Goal: Transaction & Acquisition: Purchase product/service

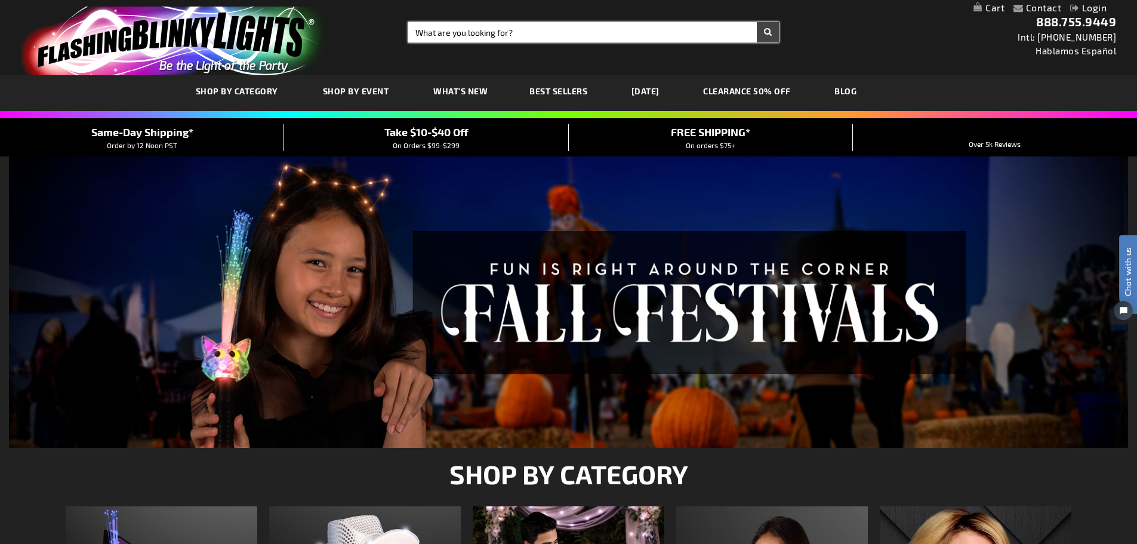
click at [431, 37] on input "Search" at bounding box center [593, 32] width 371 height 20
type input "wand"
click at [757, 22] on button "Search" at bounding box center [768, 32] width 22 height 20
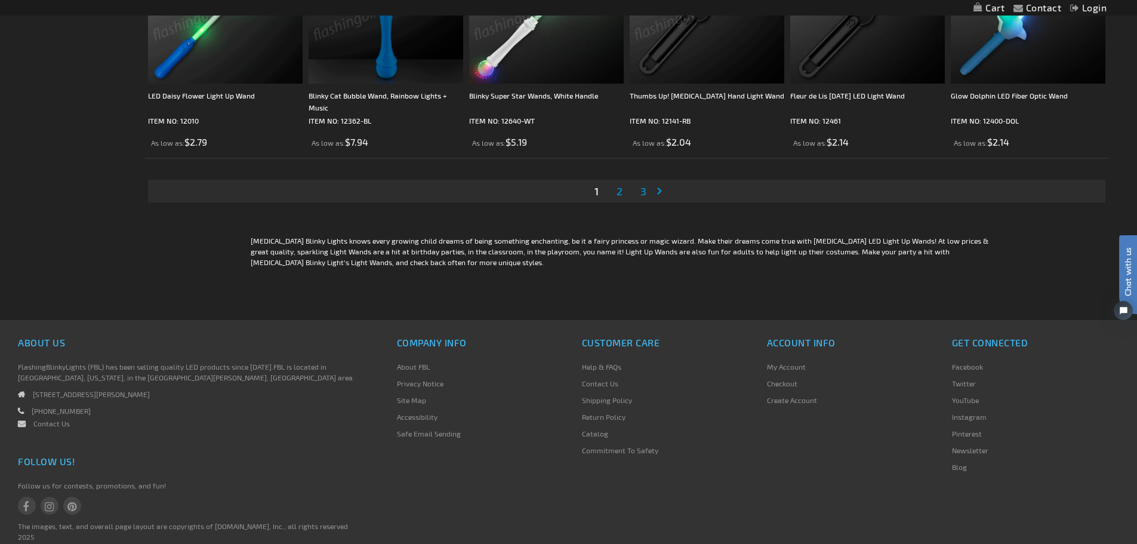
scroll to position [2447, 0]
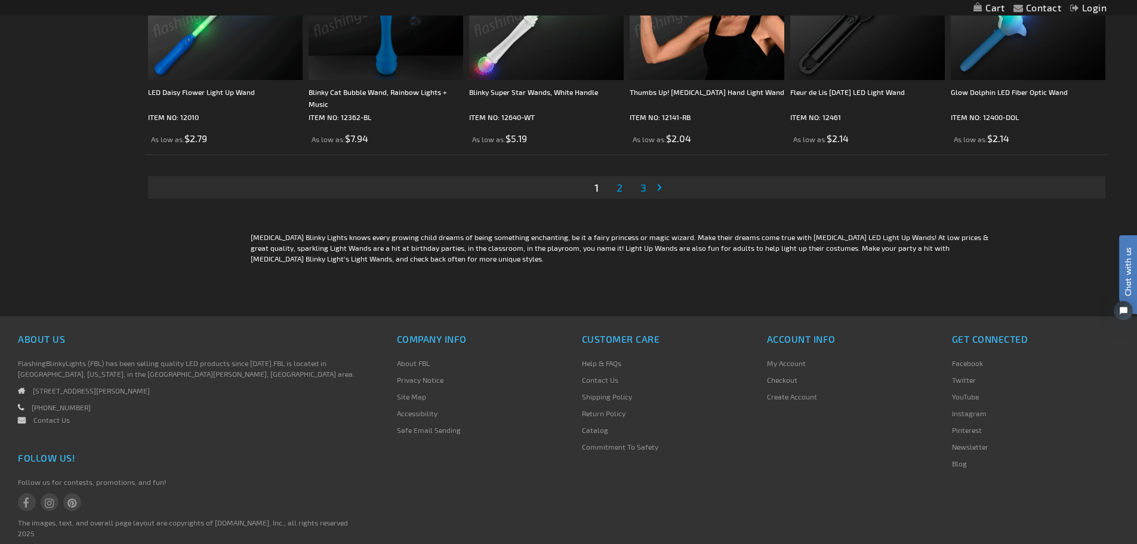
click at [620, 191] on span "2" at bounding box center [619, 187] width 6 height 13
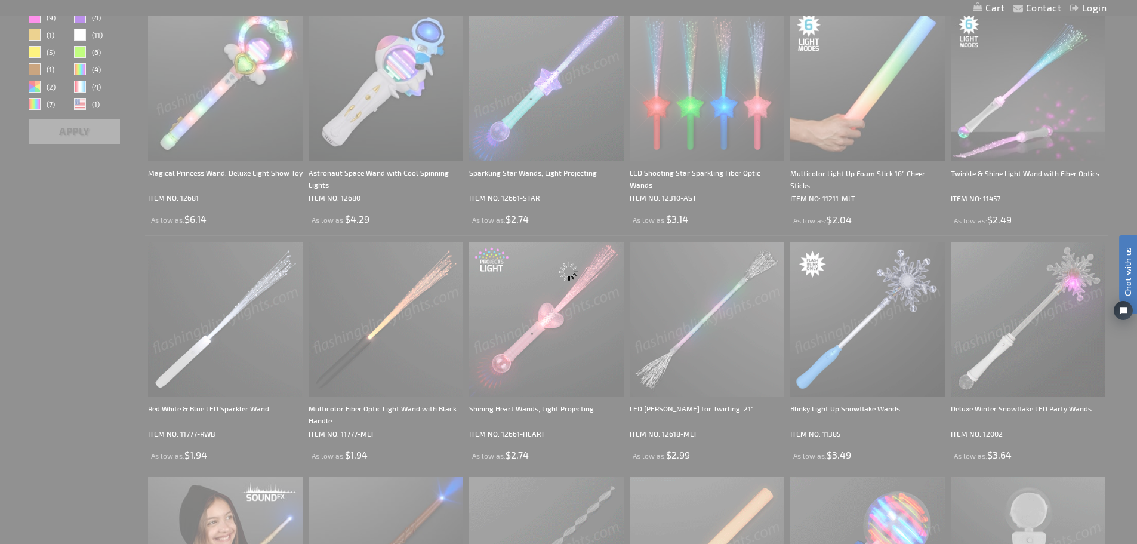
scroll to position [358, 0]
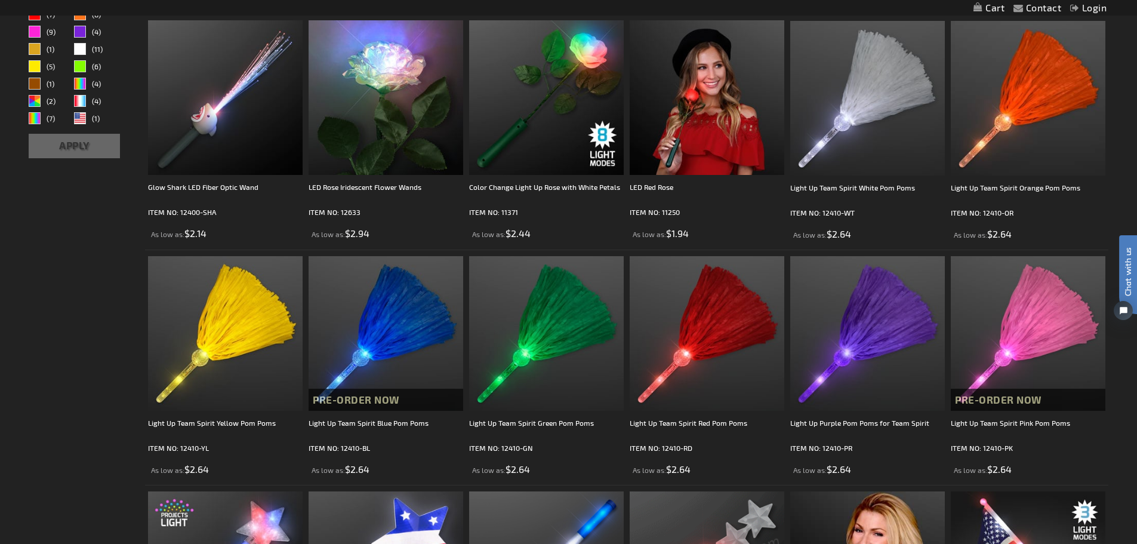
scroll to position [119, 0]
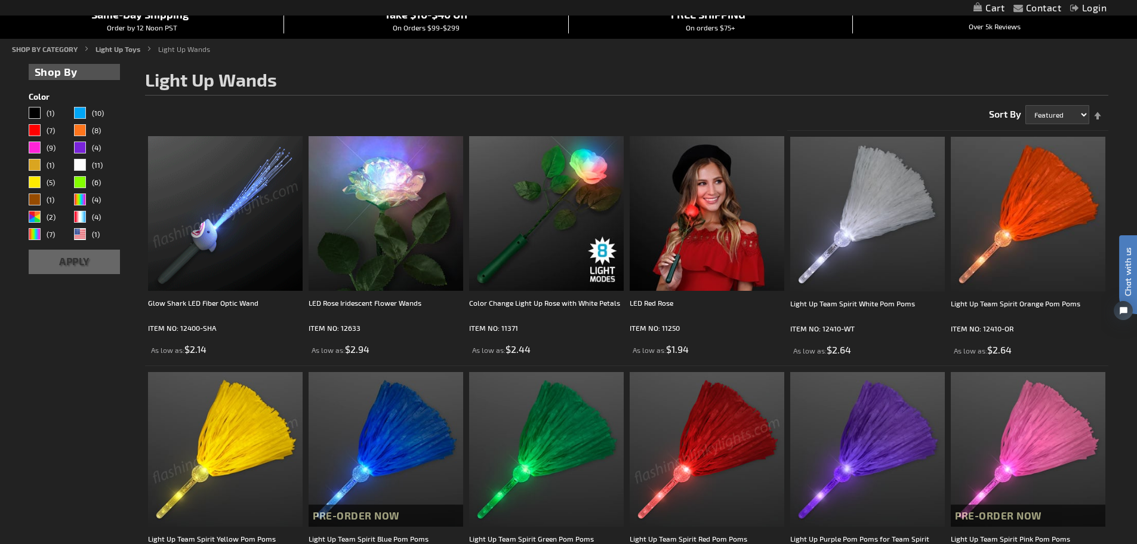
click at [216, 169] on img at bounding box center [225, 213] width 155 height 155
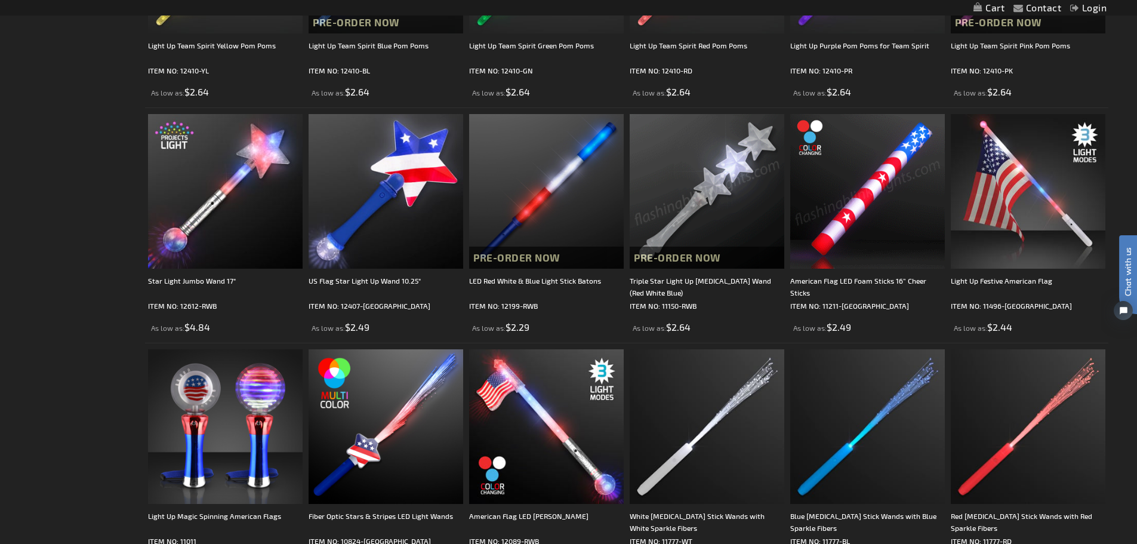
scroll to position [776, 0]
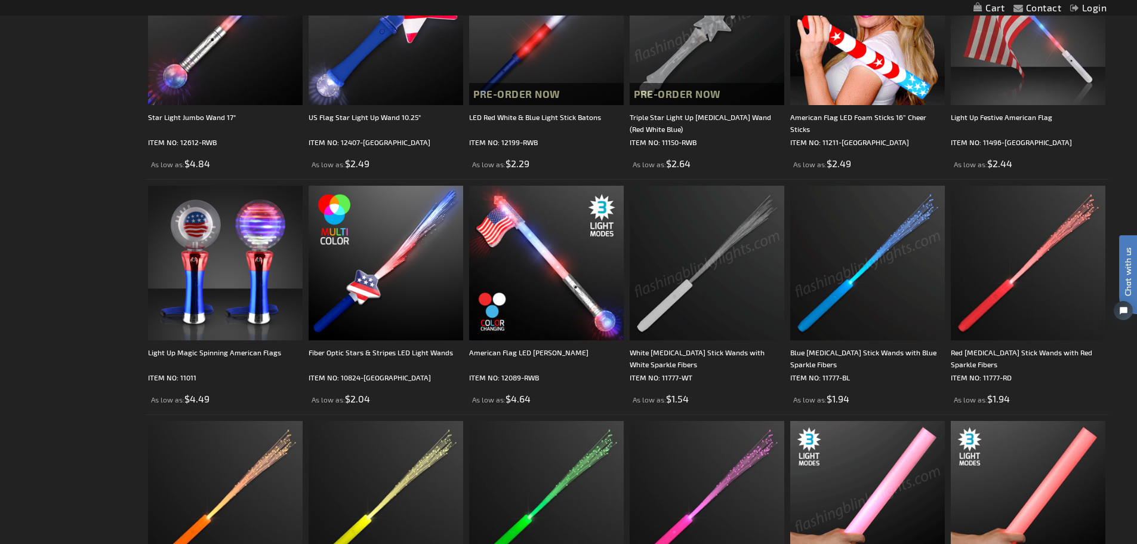
click at [868, 323] on img at bounding box center [867, 263] width 155 height 155
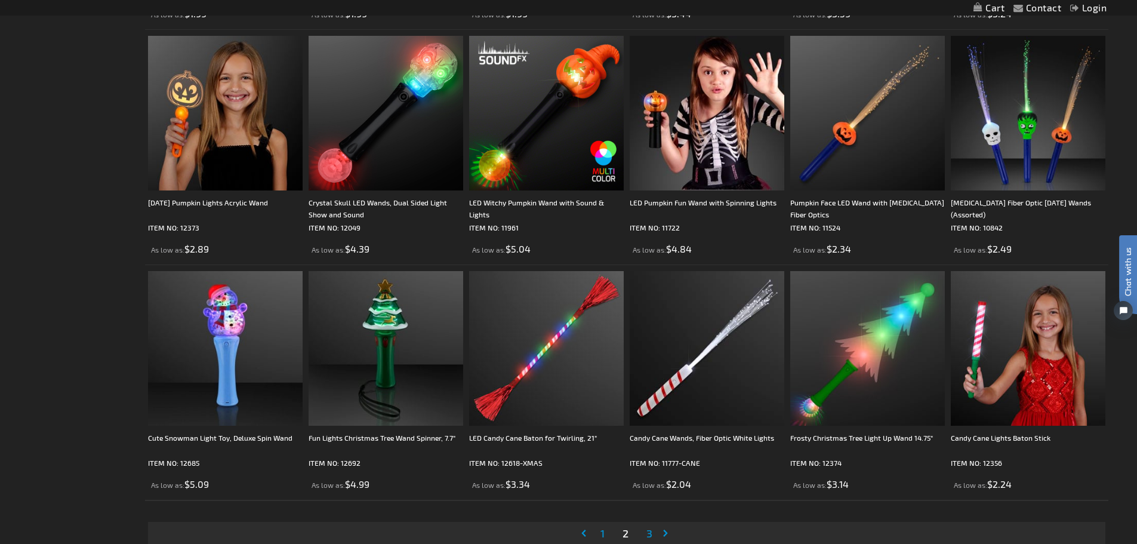
scroll to position [2268, 0]
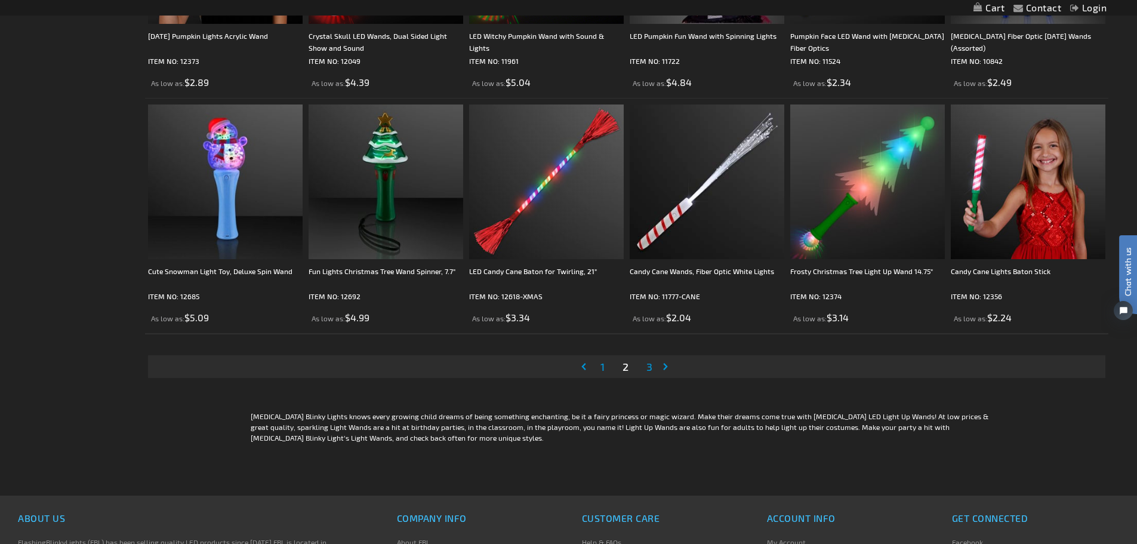
click at [650, 365] on span "3" at bounding box center [649, 366] width 6 height 13
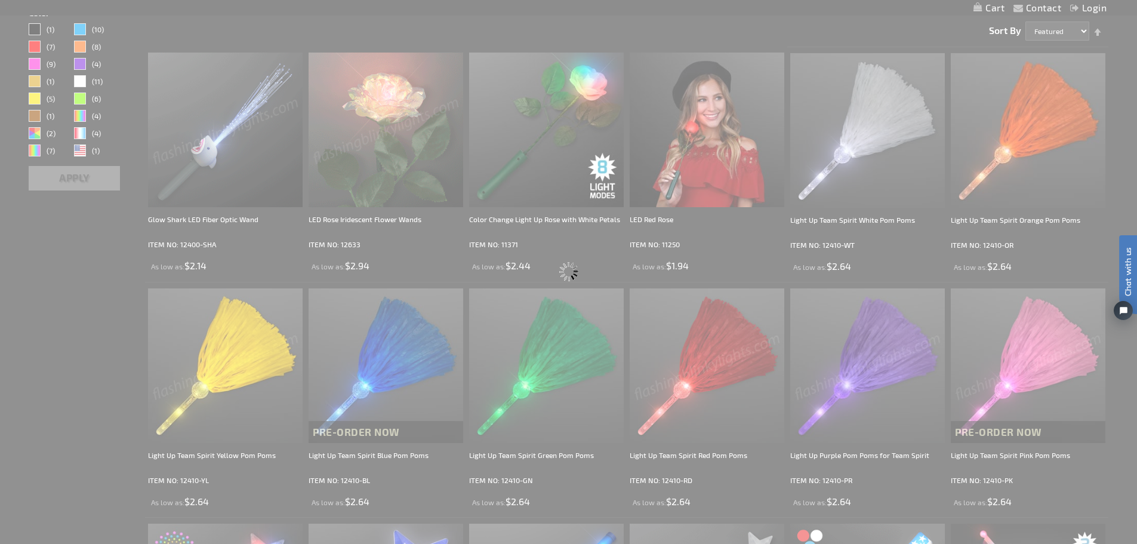
scroll to position [0, 0]
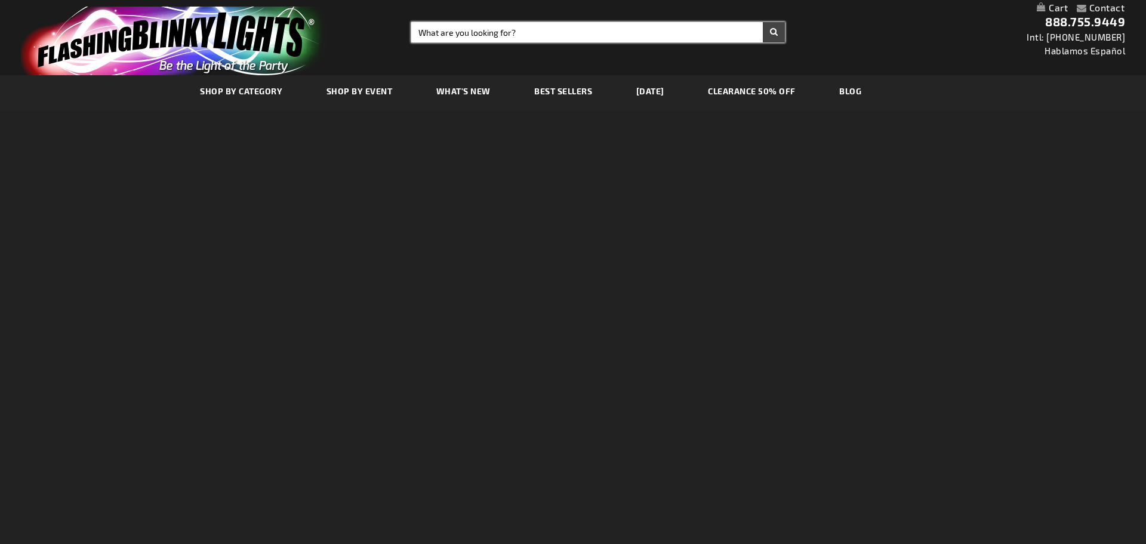
click at [531, 30] on input "Search" at bounding box center [598, 32] width 374 height 20
type input "casino"
click at [763, 22] on button "Search" at bounding box center [774, 32] width 22 height 20
click at [776, 35] on button "Search" at bounding box center [774, 32] width 22 height 20
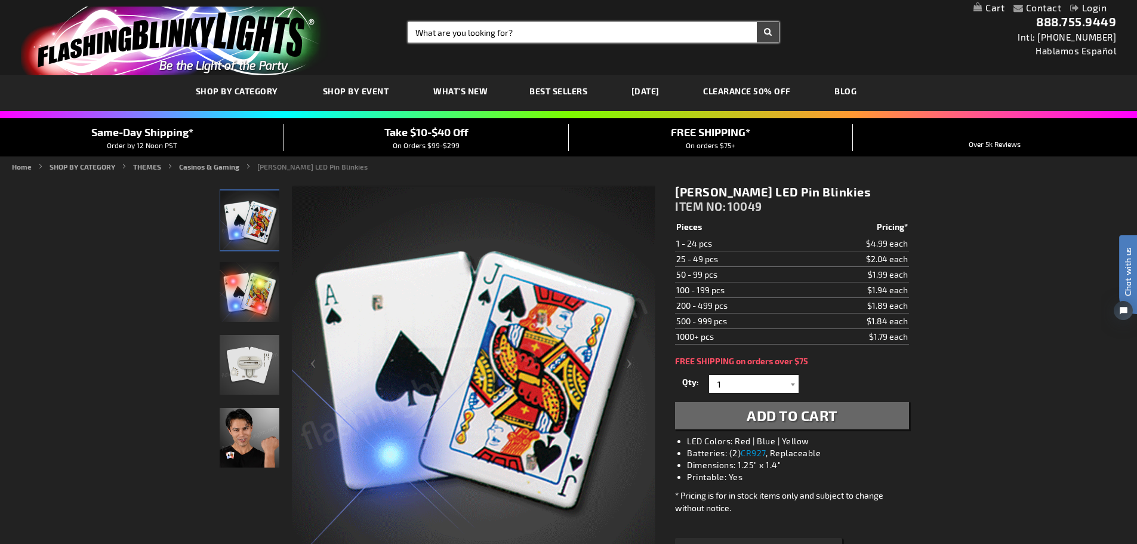
click at [526, 29] on input "Search" at bounding box center [593, 32] width 371 height 20
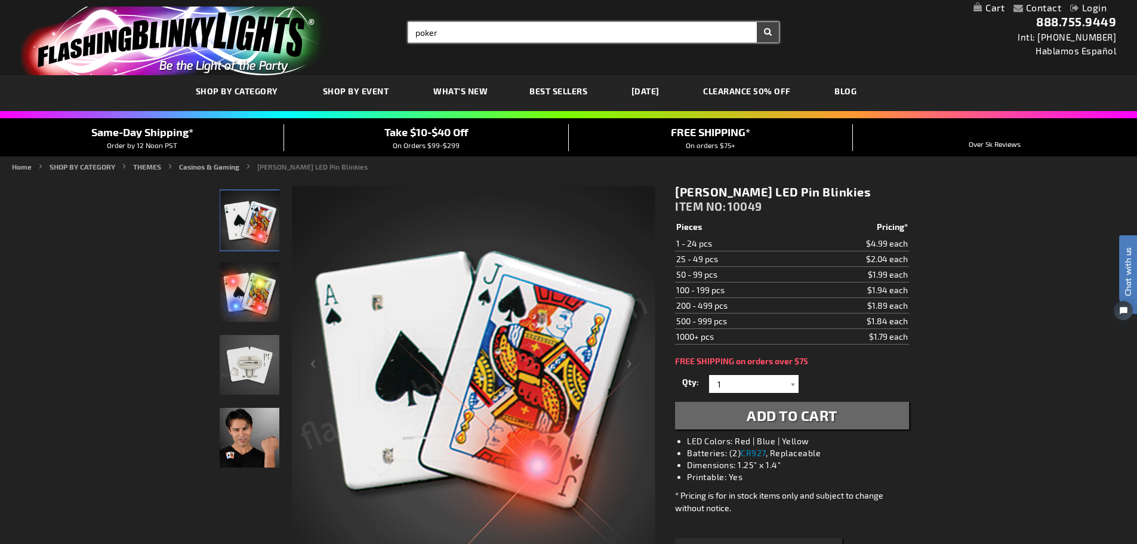
type input "poker"
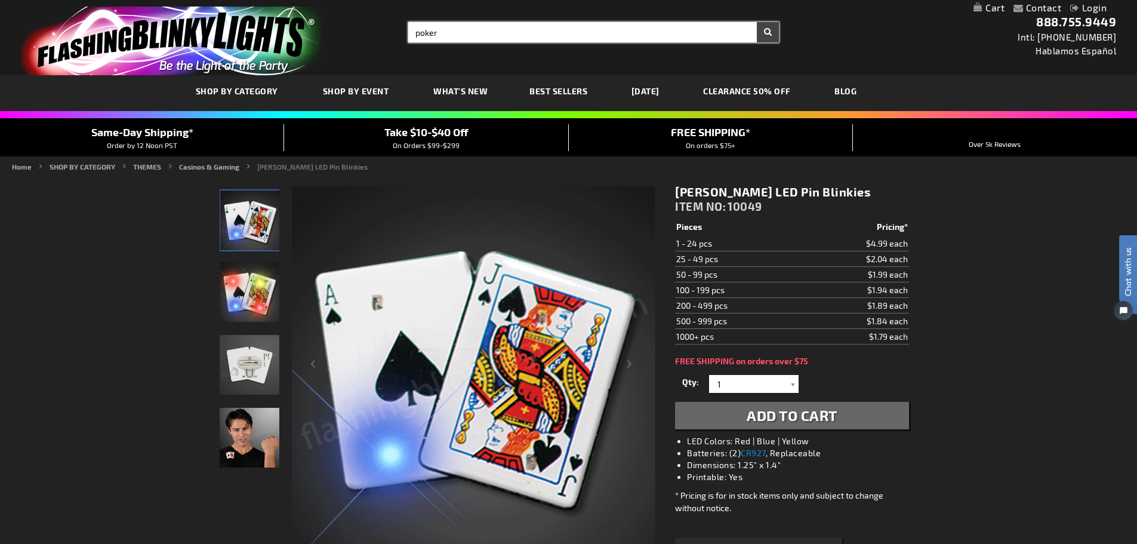
click at [757, 22] on button "Search" at bounding box center [768, 32] width 22 height 20
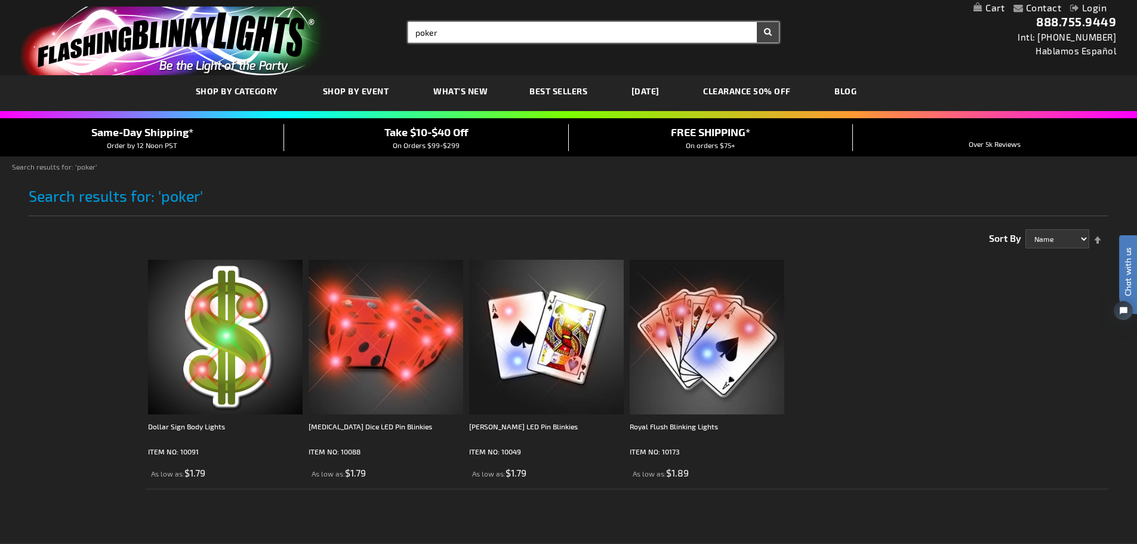
drag, startPoint x: 461, startPoint y: 40, endPoint x: 407, endPoint y: 32, distance: 54.4
click at [407, 32] on div "Search Search poker × Search" at bounding box center [589, 32] width 380 height 20
type input "casino"
click at [757, 22] on button "Search" at bounding box center [768, 32] width 22 height 20
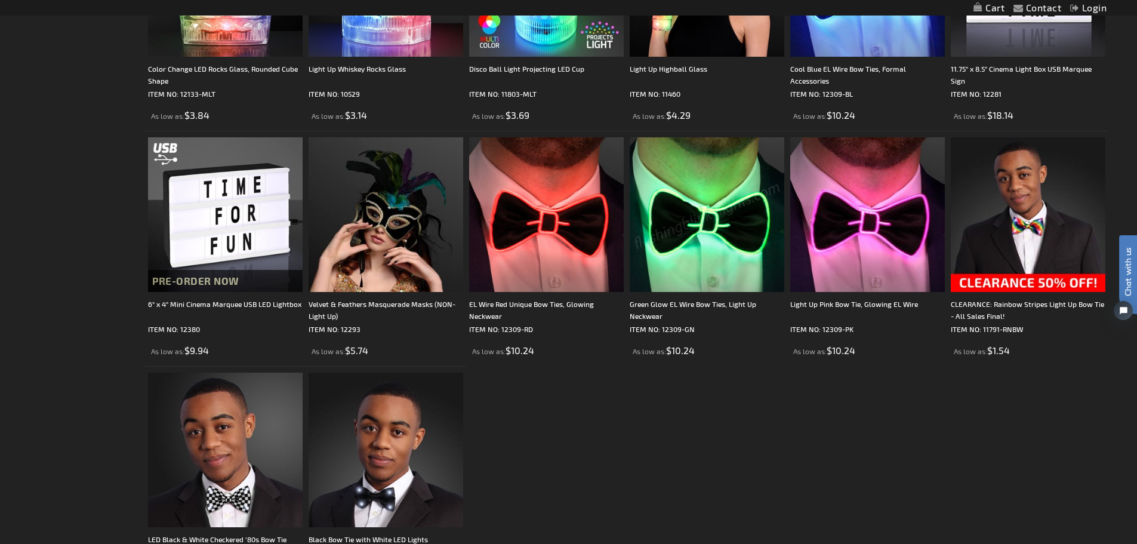
scroll to position [656, 0]
